Goal: Transaction & Acquisition: Obtain resource

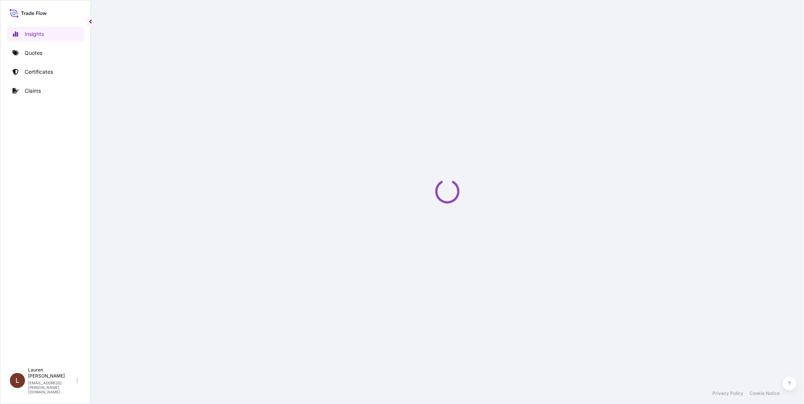
select select "2025"
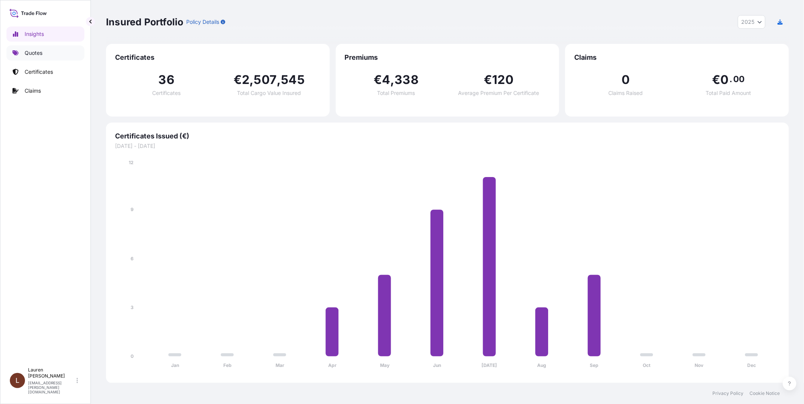
click at [38, 53] on p "Quotes" at bounding box center [34, 53] width 18 height 8
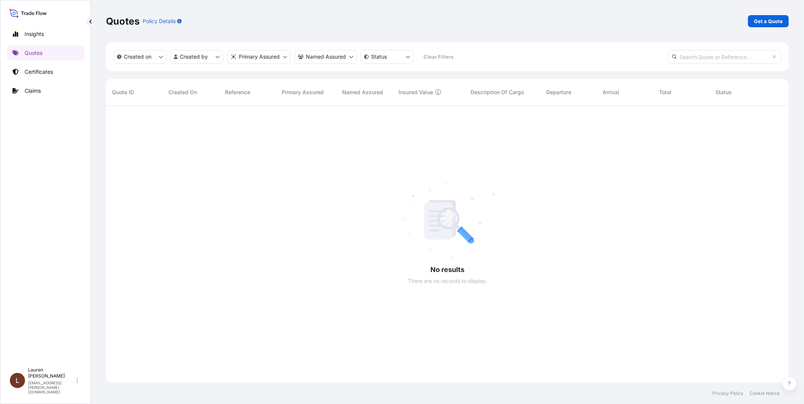
scroll to position [298, 676]
click at [47, 70] on p "Certificates" at bounding box center [39, 72] width 28 height 8
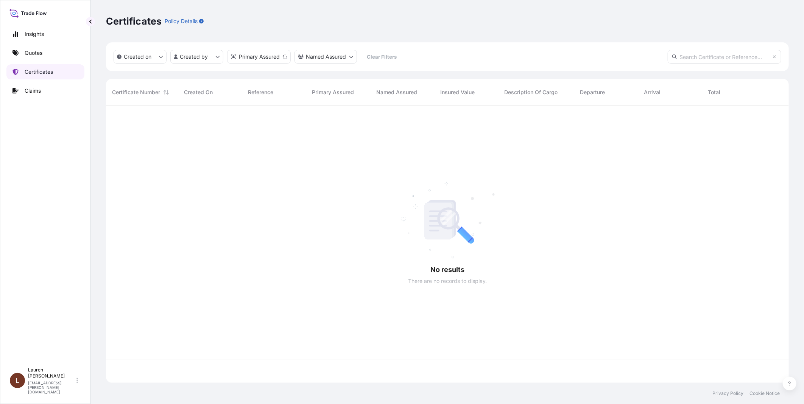
scroll to position [275, 676]
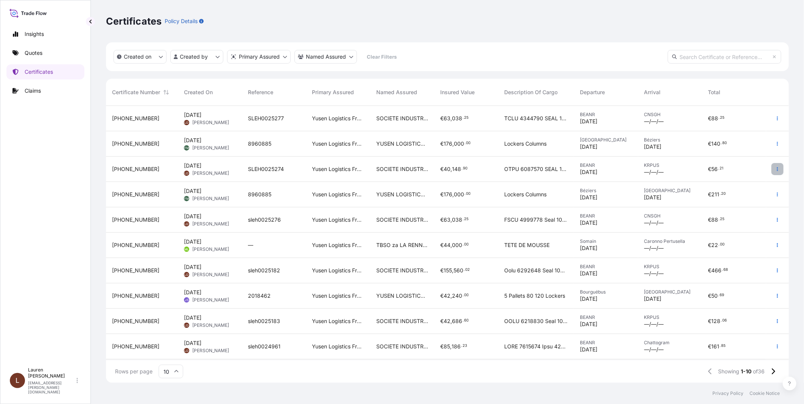
click at [778, 171] on icon "button" at bounding box center [777, 169] width 5 height 5
click at [733, 168] on p "Duplicate quote" at bounding box center [735, 171] width 39 height 8
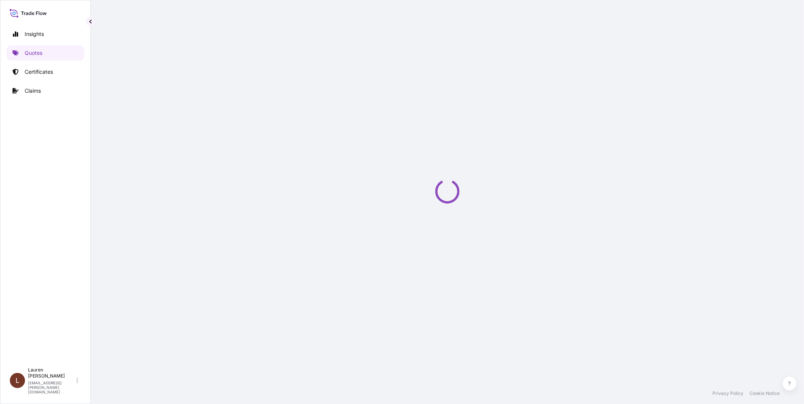
select select "Road / [GEOGRAPHIC_DATA]"
select select "Sea"
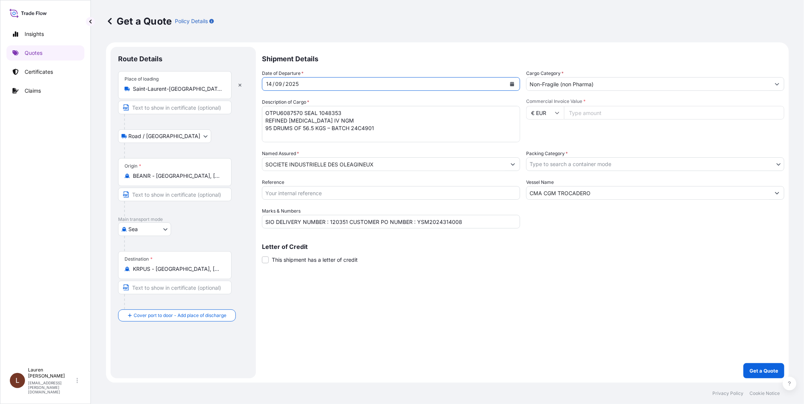
click at [271, 82] on div "14" at bounding box center [268, 83] width 7 height 9
drag, startPoint x: 265, startPoint y: 112, endPoint x: 436, endPoint y: 152, distance: 175.5
click at [436, 152] on div "Date of Departure * [DATE] Cargo Category * Non-Fragile (non Pharma) Descriptio…" at bounding box center [523, 149] width 522 height 159
paste textarea "VGB 4 HYDROGENATED [MEDICAL_DATA] 810 BAGS OF 25 KG BATCH 25R3620 H.S. CODE 15 …"
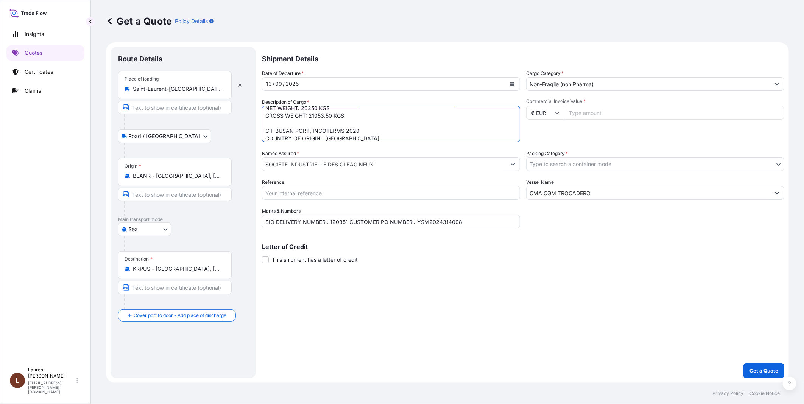
scroll to position [0, 0]
click at [265, 111] on textarea "OTPU6087570 SEAL 1048353 REFINED [MEDICAL_DATA] IV NGM 95 DRUMS OF 56.5 KGS – B…" at bounding box center [391, 124] width 258 height 36
click at [347, 112] on textarea "OTPU6087570 SEAL 1048353 REFINED [MEDICAL_DATA] IV NGM 95 DRUMS OF 56.5 KGS – B…" at bounding box center [391, 124] width 258 height 36
paste textarea "1067733"
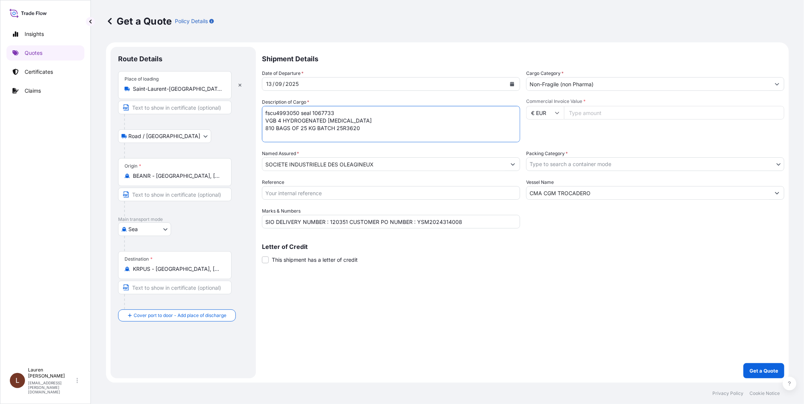
type textarea "fscu4993050 seal 1067733 VGB 4 HYDROGENATED [MEDICAL_DATA] 810 BAGS OF 25 KG BA…"
click at [345, 190] on input "Reference" at bounding box center [391, 193] width 258 height 14
type input "SLEH0025275"
drag, startPoint x: 466, startPoint y: 220, endPoint x: 260, endPoint y: 224, distance: 205.9
click at [260, 224] on form "Route Details Place of loading [GEOGRAPHIC_DATA] / [GEOGRAPHIC_DATA] / Inland O…" at bounding box center [447, 212] width 683 height 341
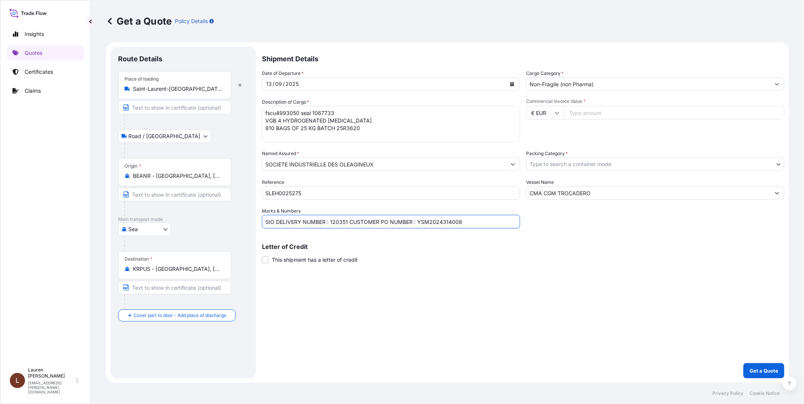
paste input "CUSTOMER PO N°25-0461 SIO DELIVER N° 122205"
type input "CUSTOMER PO N°25-0461 SIO DELIVER N° 122205"
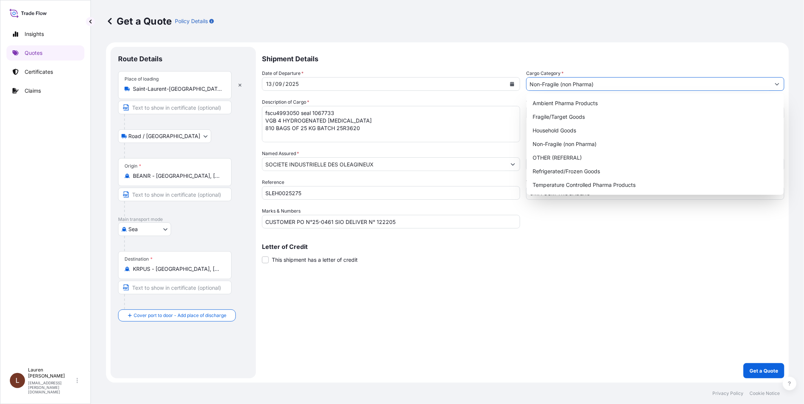
click at [548, 84] on input "Non-Fragile (non Pharma)" at bounding box center [648, 84] width 244 height 14
click at [546, 144] on div "Non-Fragile (non Pharma)" at bounding box center [654, 144] width 251 height 14
click at [568, 273] on div "Shipment Details Date of Departure * [DATE] Cargo Category * Non-Fragile (non P…" at bounding box center [523, 212] width 522 height 331
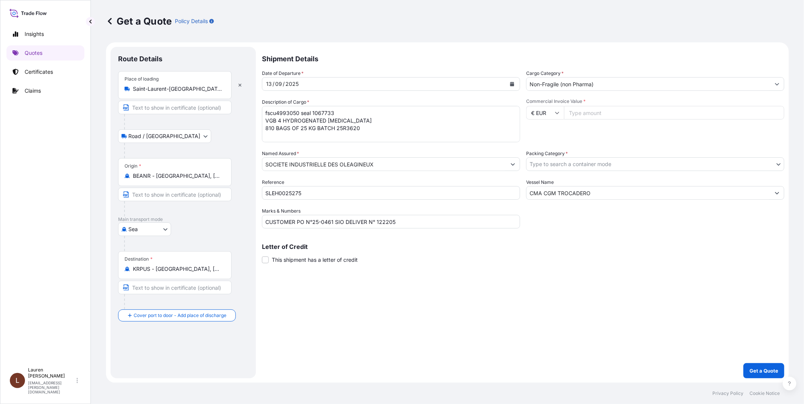
click at [587, 114] on input "Commercial Invoice Value *" at bounding box center [674, 113] width 220 height 14
type input "52893"
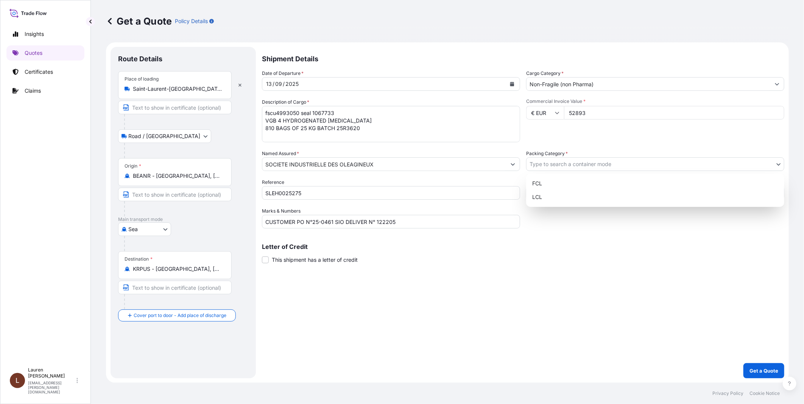
click at [591, 163] on body "Insights Quotes Certificates Claims L [PERSON_NAME] [PERSON_NAME][EMAIL_ADDRESS…" at bounding box center [402, 202] width 804 height 404
click at [542, 183] on div "FCL" at bounding box center [655, 184] width 252 height 14
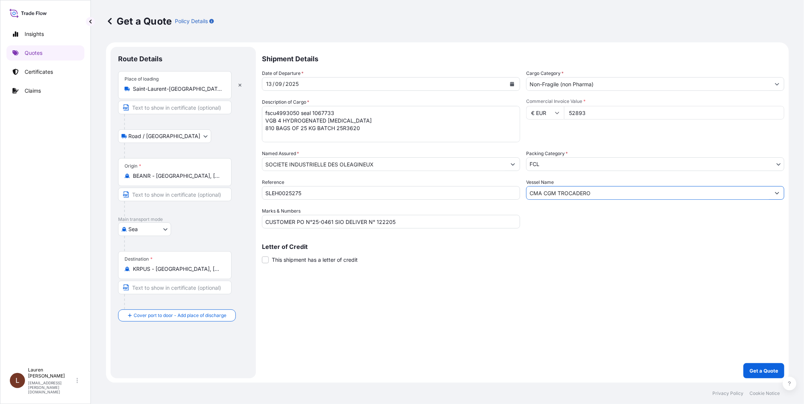
drag, startPoint x: 604, startPoint y: 194, endPoint x: 528, endPoint y: 196, distance: 76.8
click at [528, 196] on input "CMA CGM TROCADERO" at bounding box center [648, 193] width 244 height 14
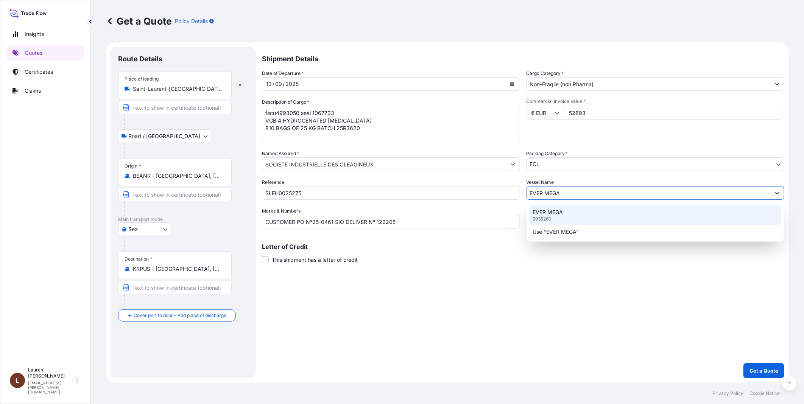
click at [551, 216] on p "9935260" at bounding box center [541, 219] width 19 height 6
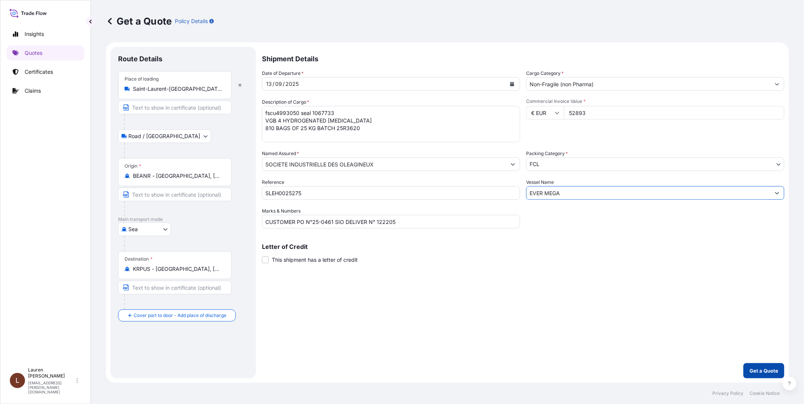
type input "EVER MEGA"
click at [759, 372] on p "Get a Quote" at bounding box center [763, 371] width 29 height 8
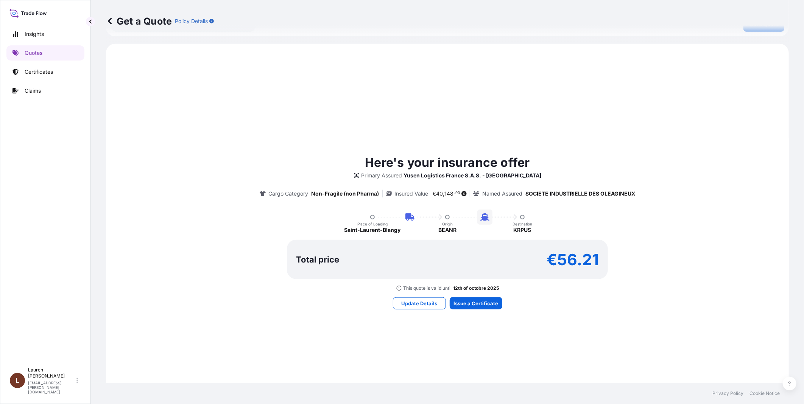
scroll to position [395, 0]
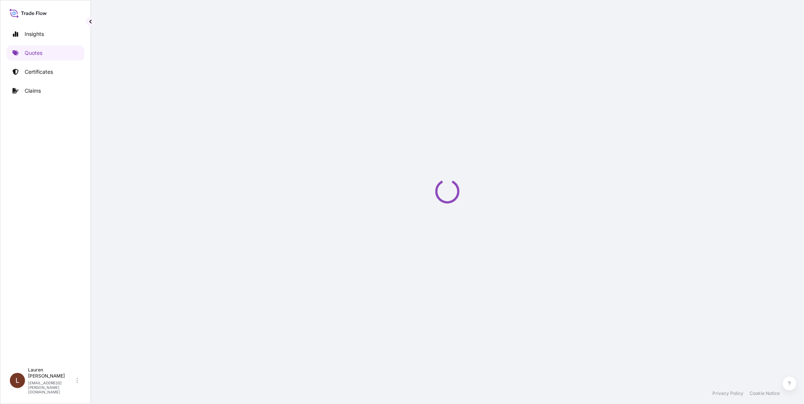
select select "Road / [GEOGRAPHIC_DATA]"
select select "Sea"
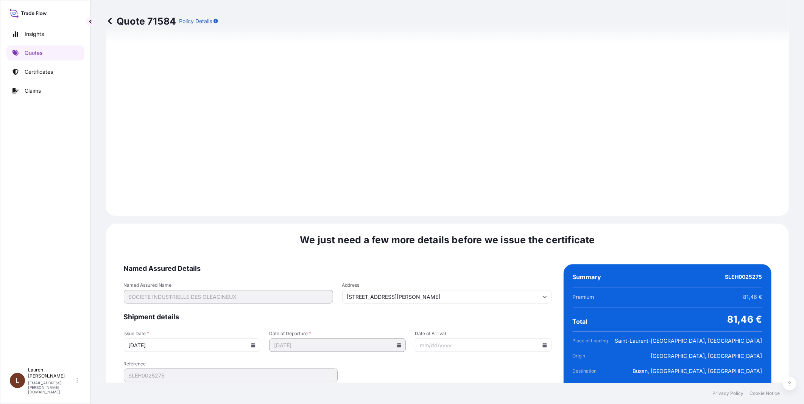
scroll to position [830, 0]
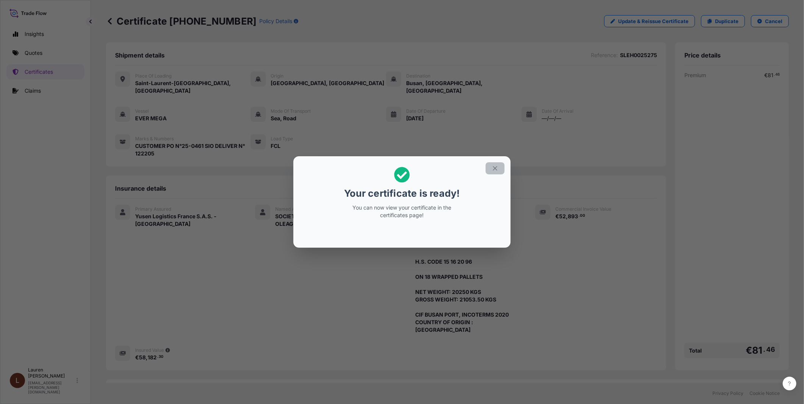
click at [496, 169] on icon "button" at bounding box center [495, 168] width 7 height 7
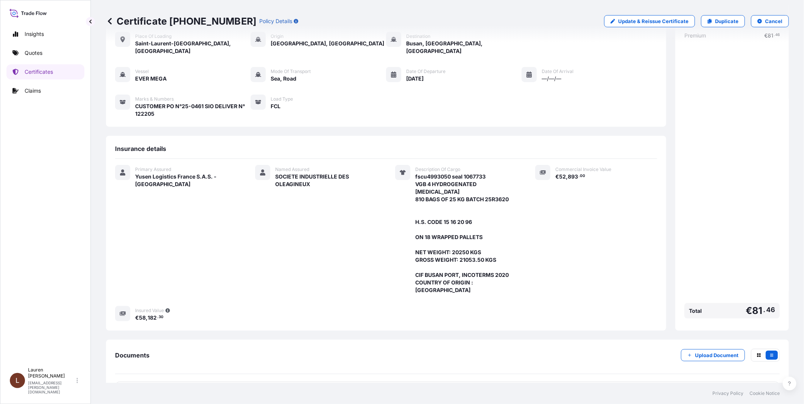
scroll to position [92, 0]
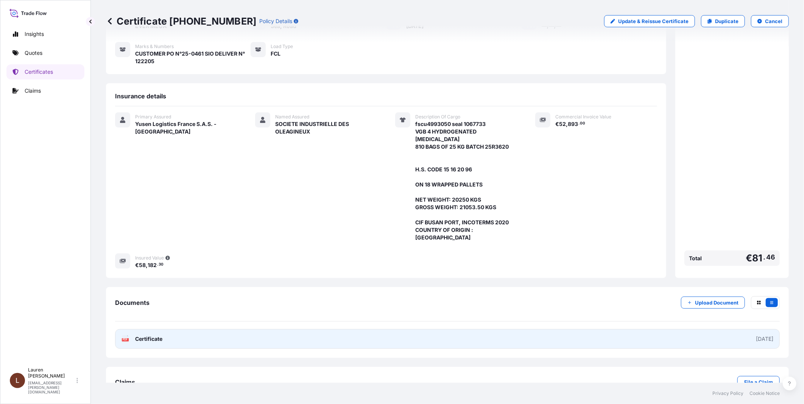
click at [689, 329] on link "PDF Certificate [DATE]" at bounding box center [447, 339] width 664 height 20
